Goal: Information Seeking & Learning: Learn about a topic

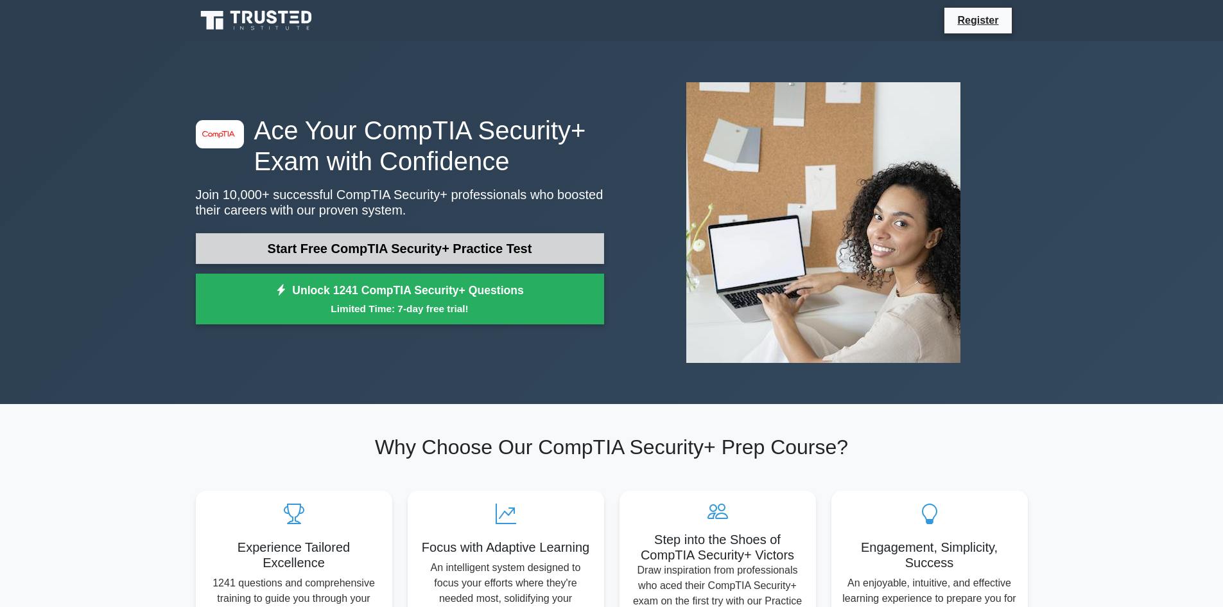
click at [419, 247] on link "Start Free CompTIA Security+ Practice Test" at bounding box center [400, 248] width 408 height 31
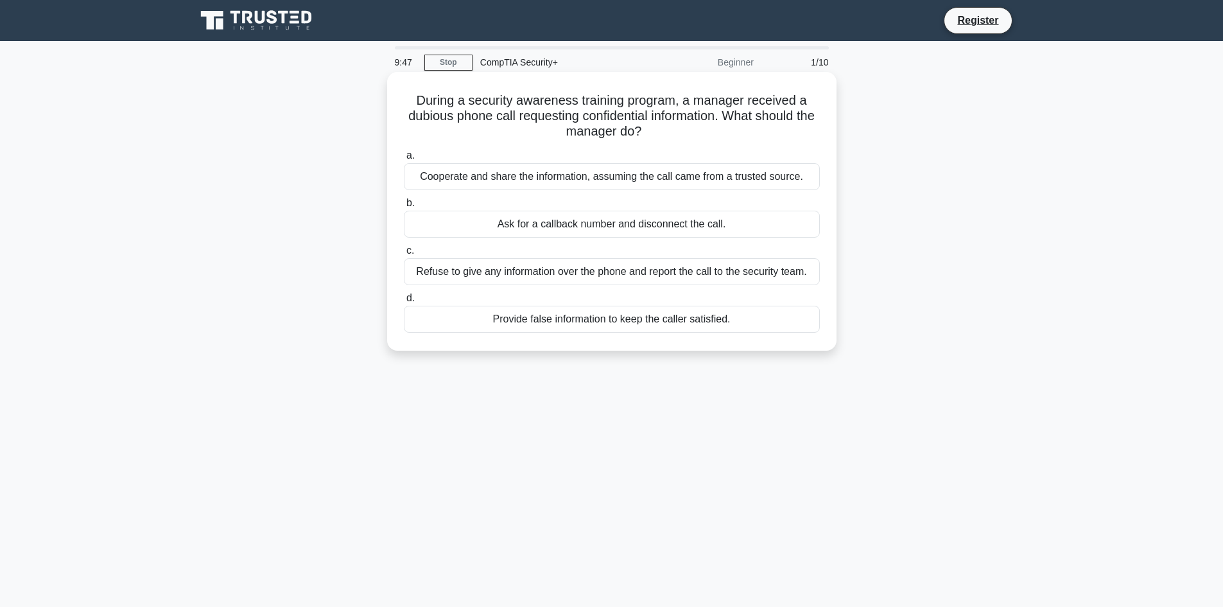
click at [720, 266] on div "Refuse to give any information over the phone and report the call to the securi…" at bounding box center [612, 271] width 416 height 27
click at [404, 255] on input "c. Refuse to give any information over the phone and report the call to the sec…" at bounding box center [404, 251] width 0 height 8
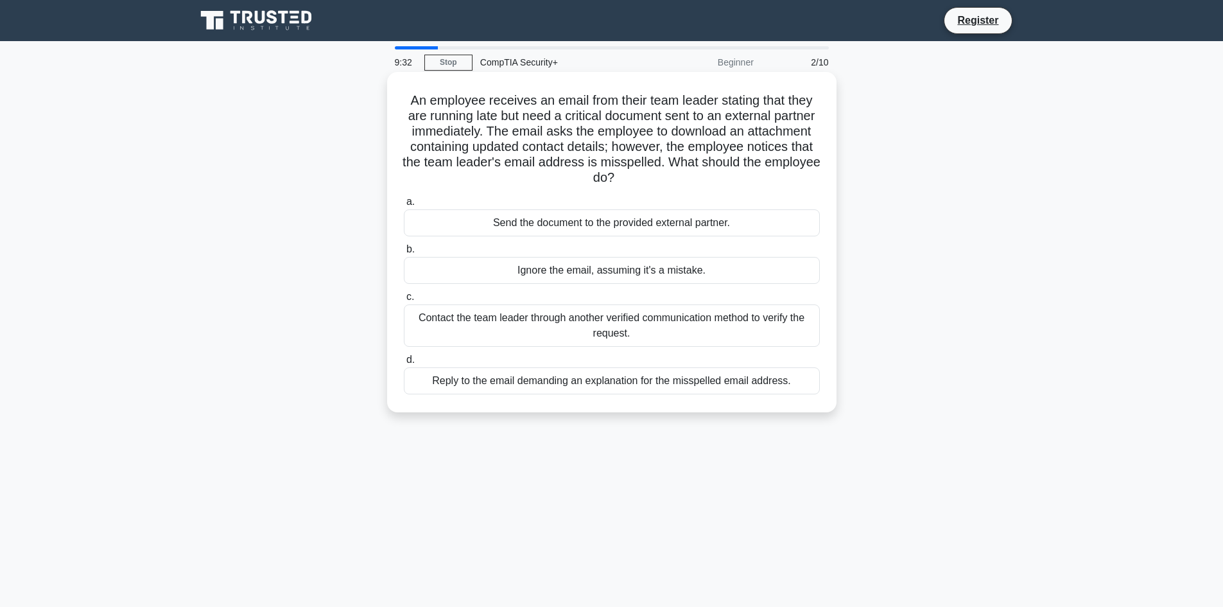
click at [649, 335] on div "Contact the team leader through another verified communication method to verify…" at bounding box center [612, 325] width 416 height 42
click at [404, 301] on input "c. Contact the team leader through another verified communication method to ver…" at bounding box center [404, 297] width 0 height 8
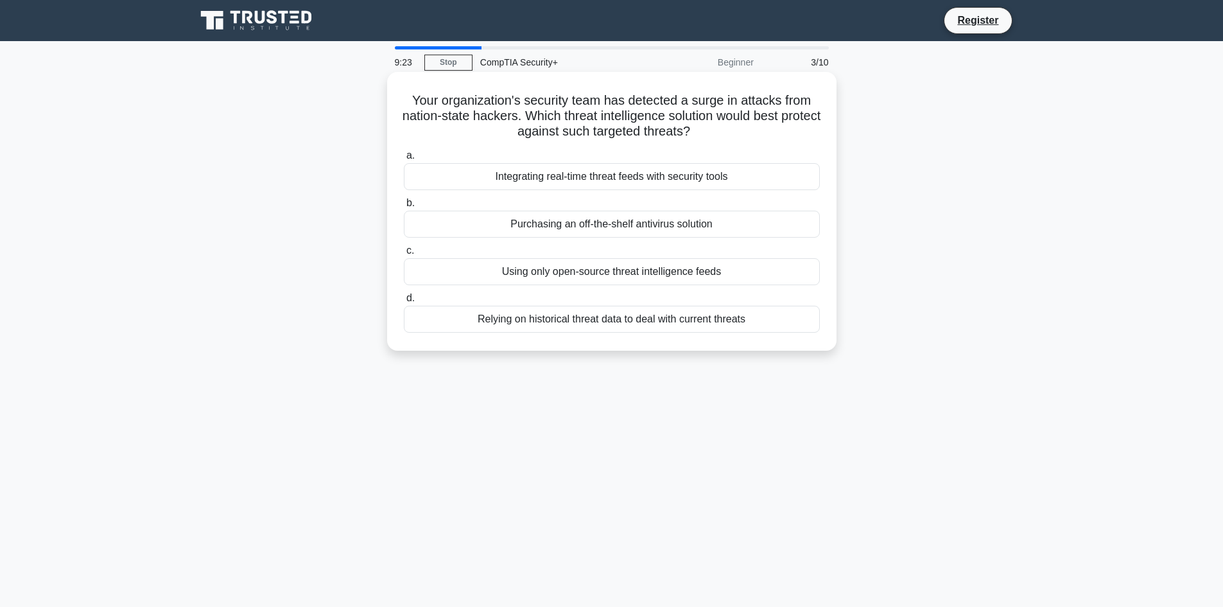
click at [652, 178] on div "Integrating real-time threat feeds with security tools" at bounding box center [612, 176] width 416 height 27
click at [404, 160] on input "a. Integrating real-time threat feeds with security tools" at bounding box center [404, 156] width 0 height 8
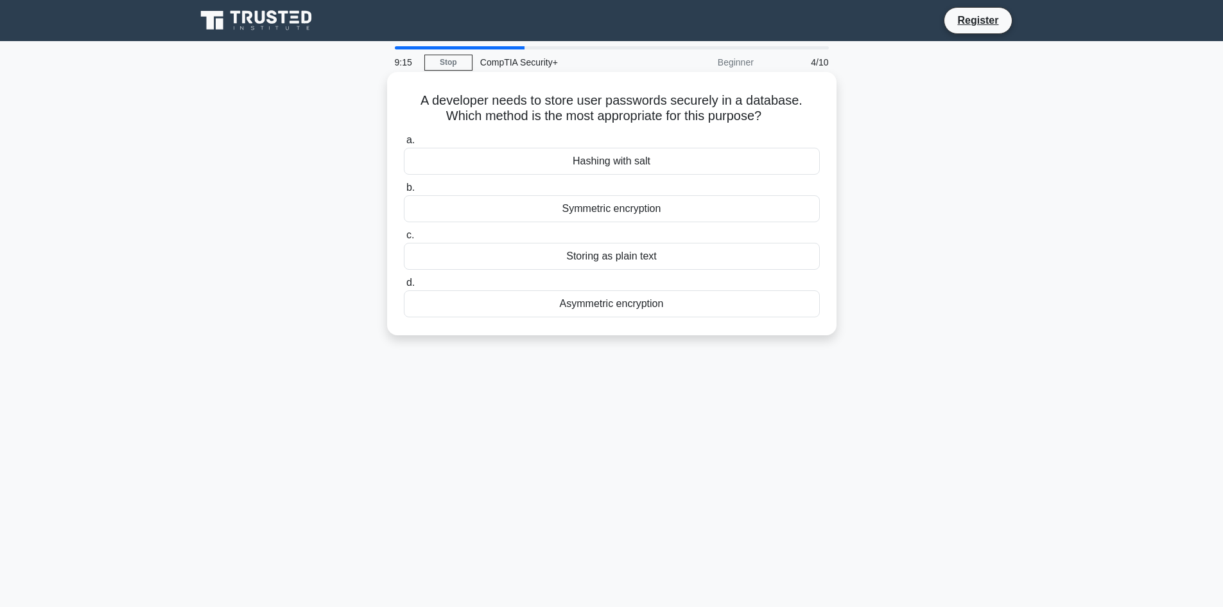
click at [652, 162] on div "Hashing with salt" at bounding box center [612, 161] width 416 height 27
click at [404, 144] on input "a. Hashing with salt" at bounding box center [404, 140] width 0 height 8
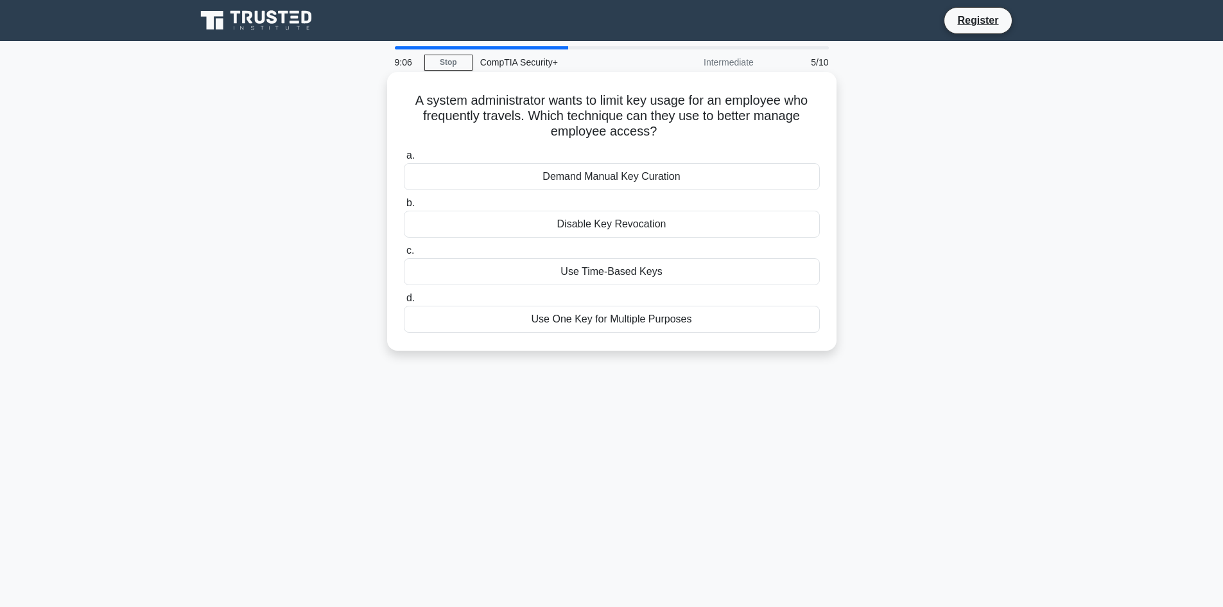
click at [614, 267] on div "Use Time-Based Keys" at bounding box center [612, 271] width 416 height 27
click at [404, 255] on input "c. Use Time-Based Keys" at bounding box center [404, 251] width 0 height 8
click at [682, 265] on div "Event archival and compression" at bounding box center [612, 271] width 416 height 27
click at [404, 255] on input "c. Event archival and compression" at bounding box center [404, 251] width 0 height 8
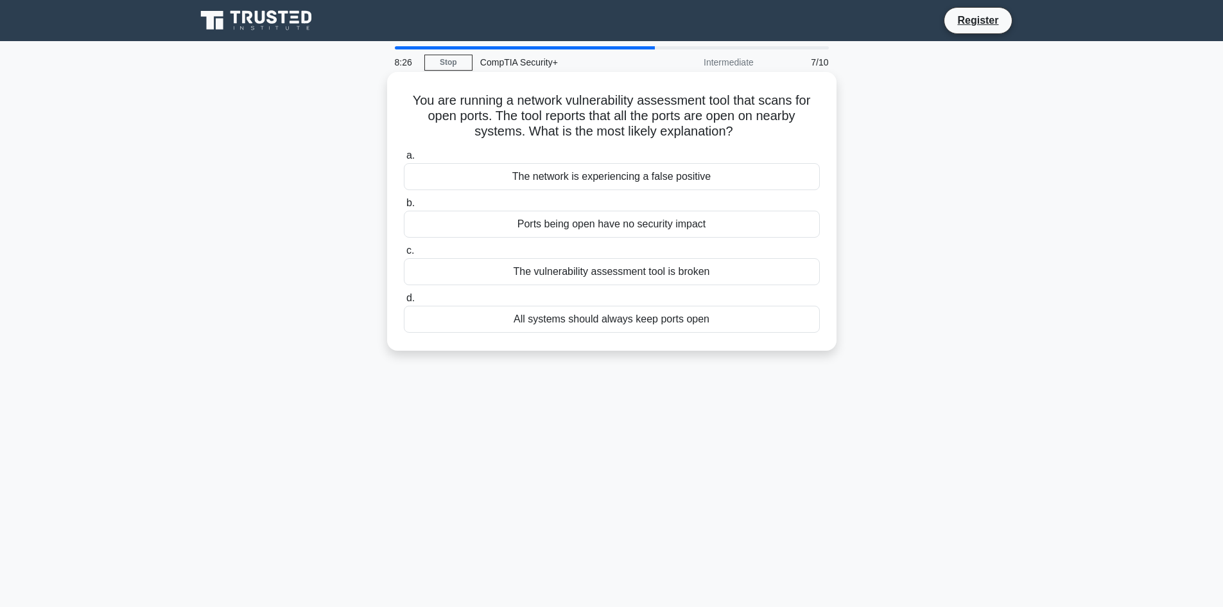
click at [681, 176] on div "The network is experiencing a false positive" at bounding box center [612, 176] width 416 height 27
click at [404, 160] on input "a. The network is experiencing a false positive" at bounding box center [404, 156] width 0 height 8
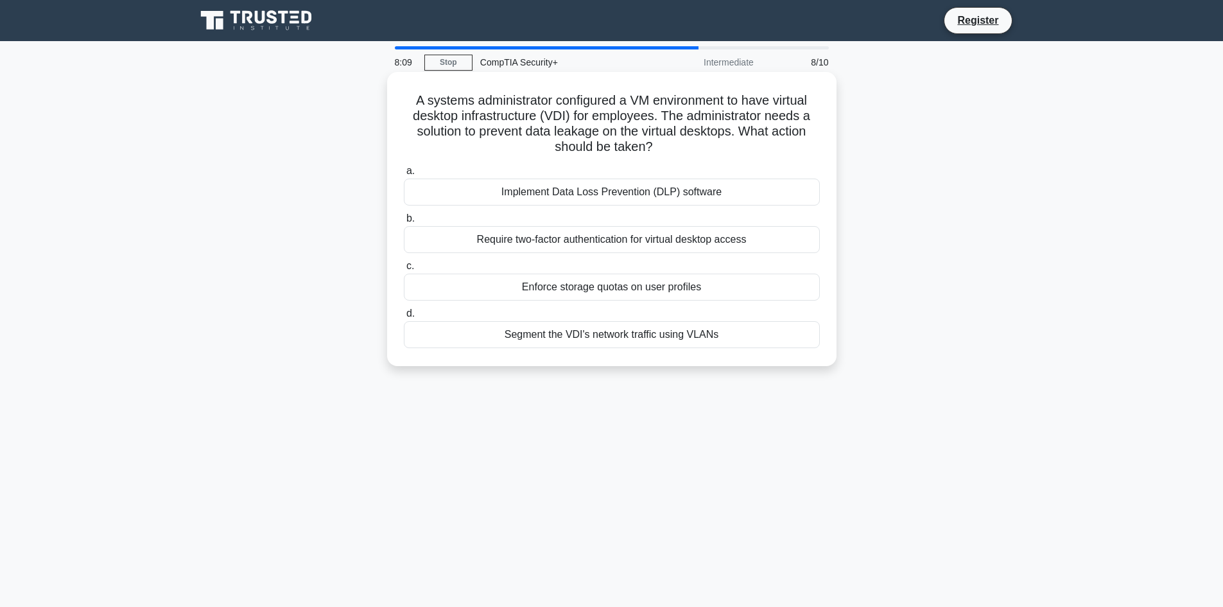
click at [642, 350] on div "a. Implement Data Loss Prevention (DLP) software b. Require two-factor authenti…" at bounding box center [611, 256] width 431 height 190
click at [638, 333] on div "Segment the VDI's network traffic using VLANs" at bounding box center [612, 334] width 416 height 27
click at [404, 318] on input "d. Segment the VDI's network traffic using VLANs" at bounding box center [404, 313] width 0 height 8
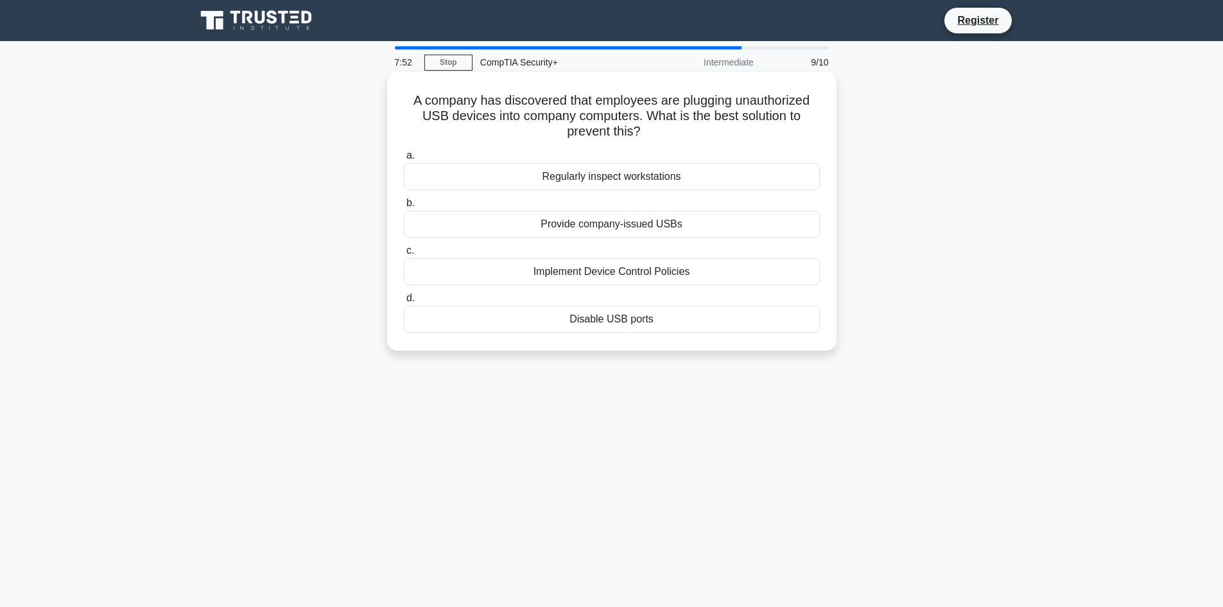
click at [643, 265] on div "Implement Device Control Policies" at bounding box center [612, 271] width 416 height 27
click at [404, 255] on input "c. Implement Device Control Policies" at bounding box center [404, 251] width 0 height 8
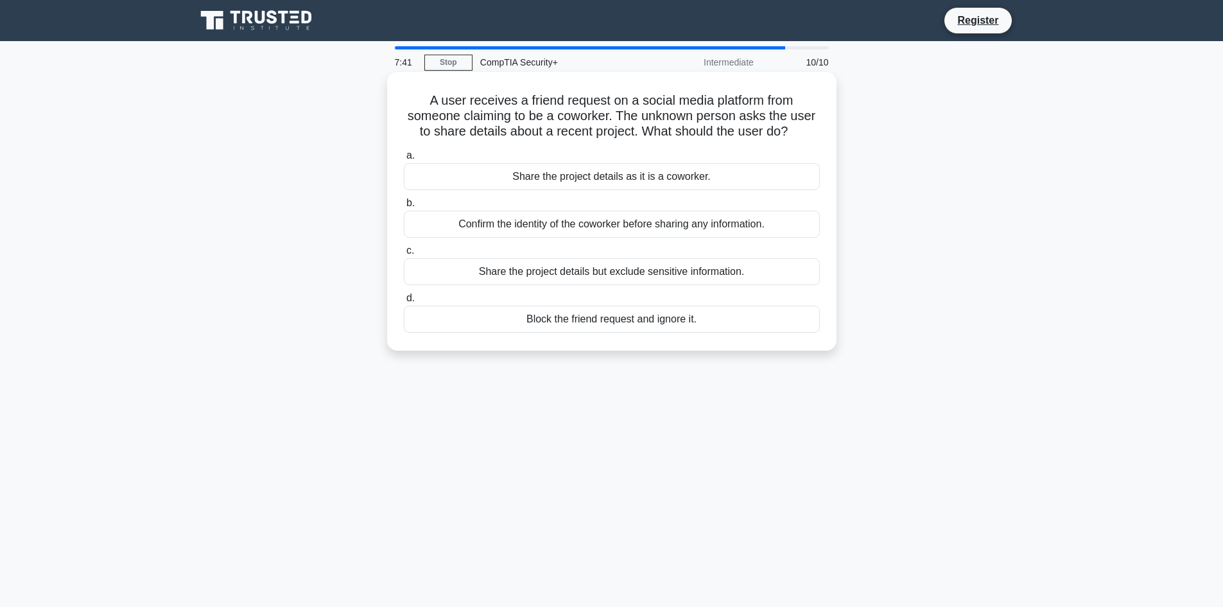
click at [624, 222] on div "Confirm the identity of the coworker before sharing any information." at bounding box center [612, 224] width 416 height 27
click at [404, 207] on input "b. Confirm the identity of the coworker before sharing any information." at bounding box center [404, 203] width 0 height 8
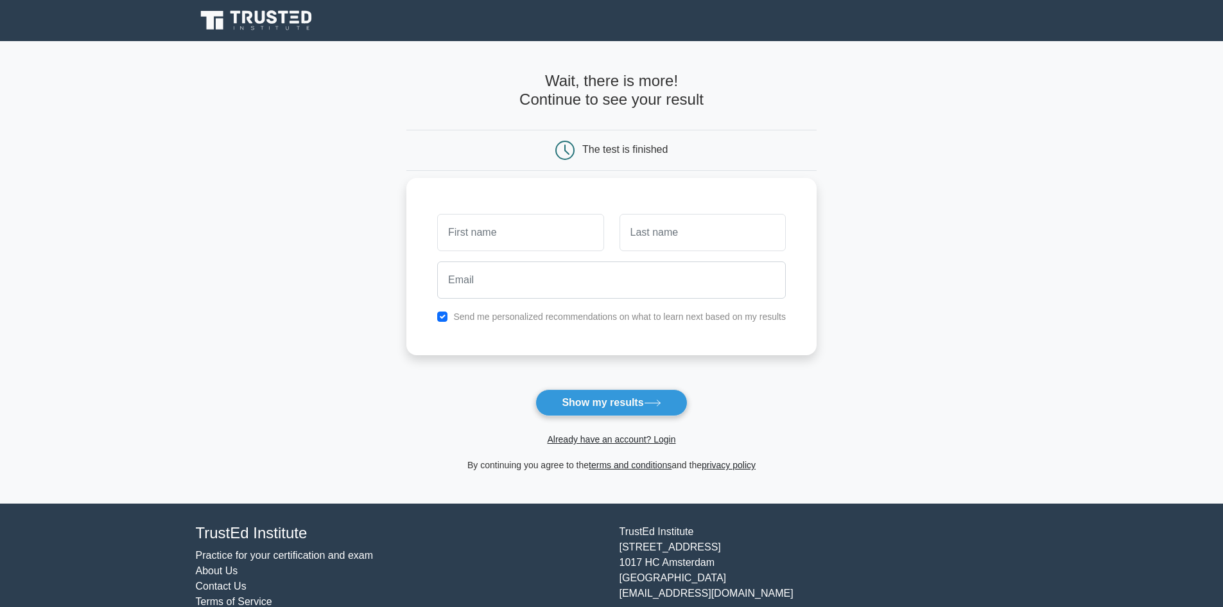
drag, startPoint x: 464, startPoint y: 308, endPoint x: 467, endPoint y: 324, distance: 16.4
click at [464, 311] on div "Send me personalized recommendations on what to learn next based on my results" at bounding box center [611, 266] width 410 height 177
click at [582, 412] on button "Show my results" at bounding box center [612, 402] width 152 height 27
type input "Seti"
type input "Pereira"
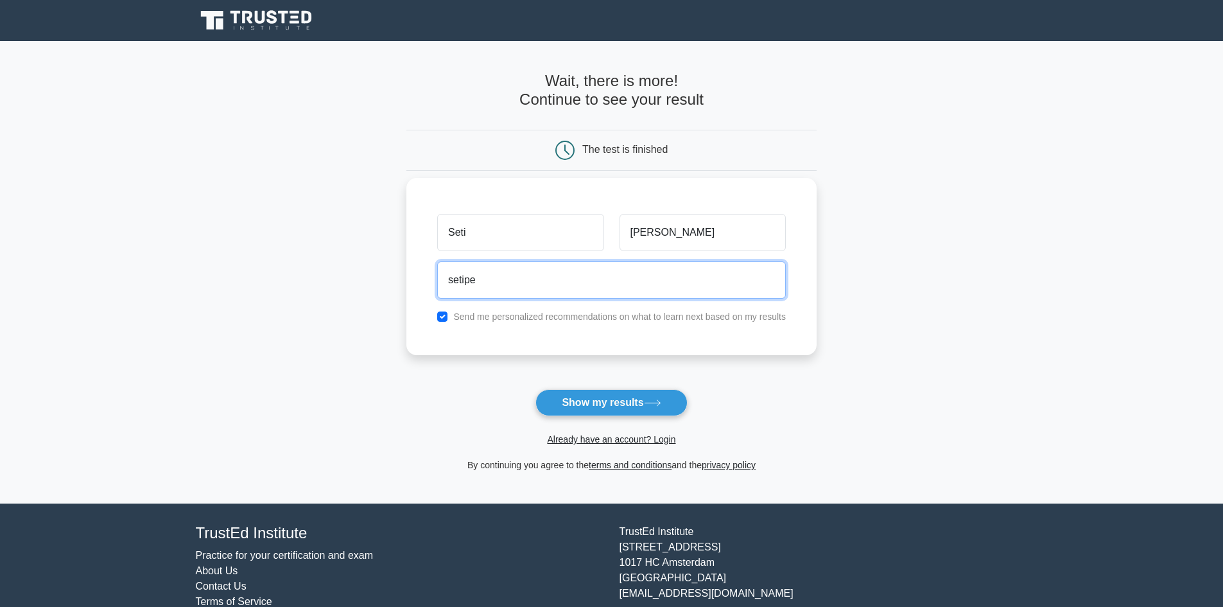
type input "setipereira@gmail.com"
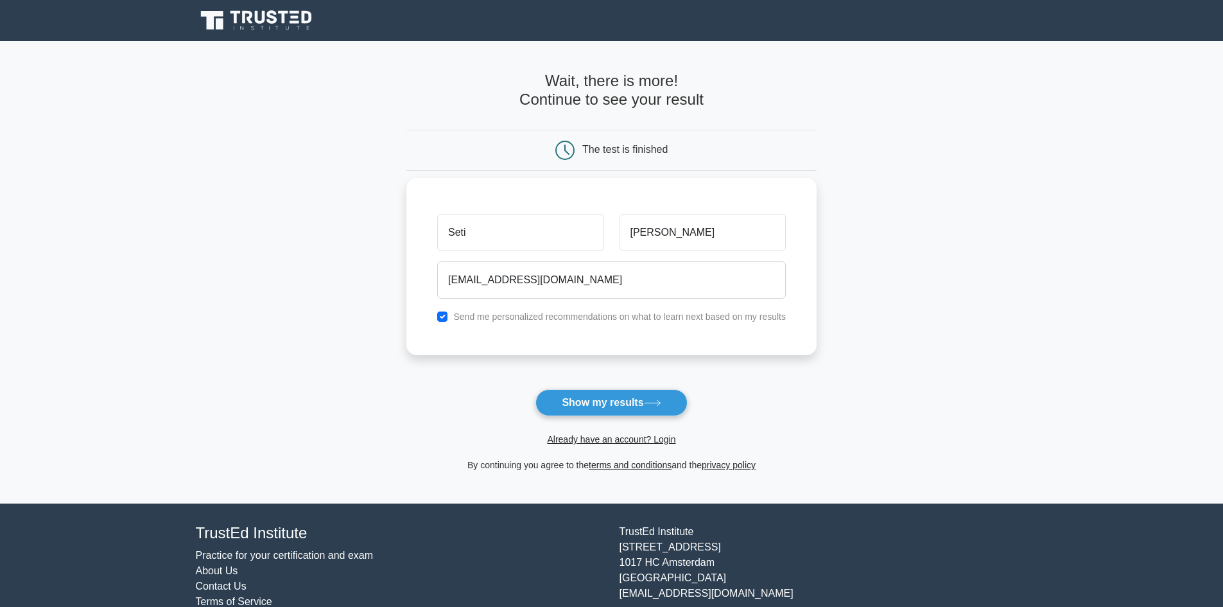
click at [516, 319] on label "Send me personalized recommendations on what to learn next based on my results" at bounding box center [619, 316] width 333 height 10
click at [442, 318] on input "checkbox" at bounding box center [442, 316] width 10 height 10
checkbox input "false"
click at [595, 406] on button "Show my results" at bounding box center [612, 402] width 152 height 27
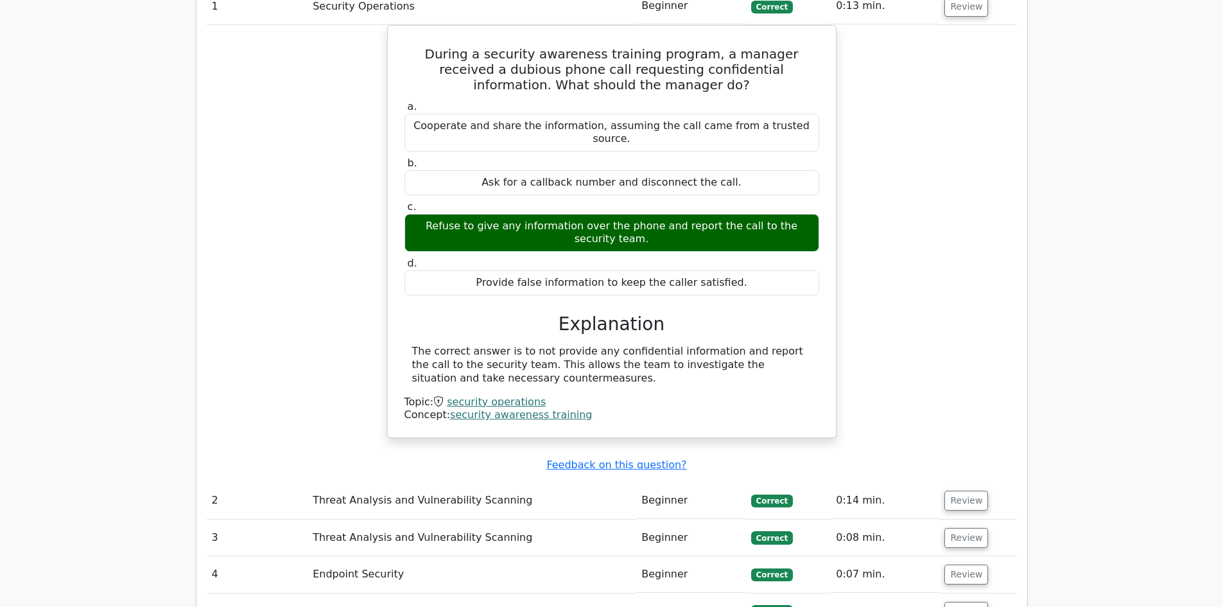
scroll to position [1348, 0]
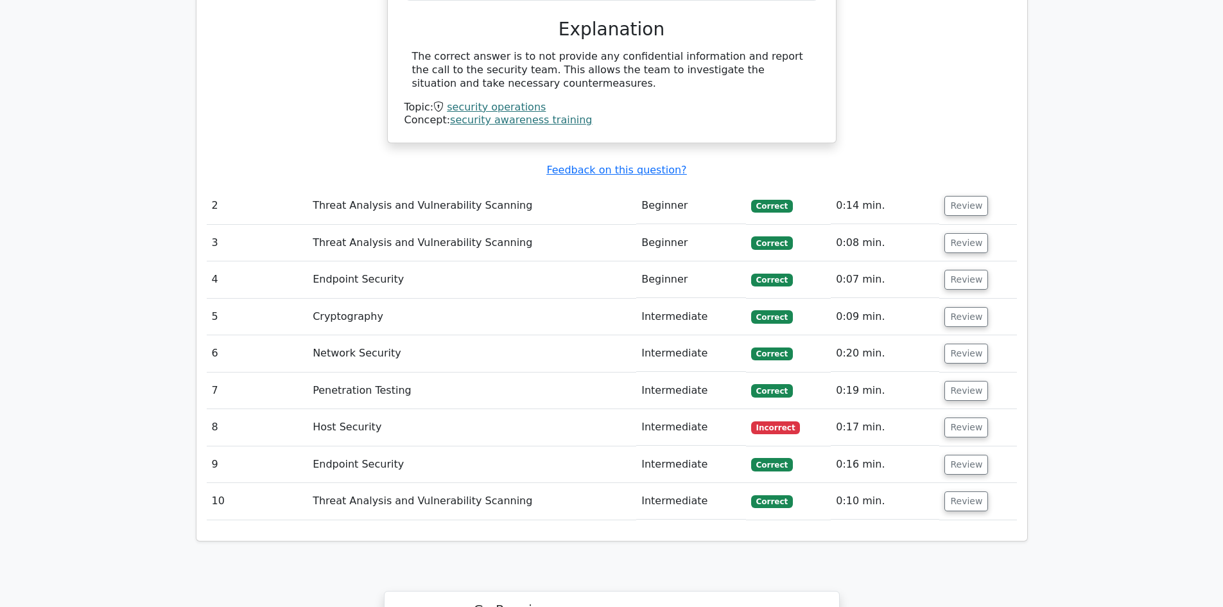
click at [468, 446] on td "Endpoint Security" at bounding box center [472, 464] width 329 height 37
click at [491, 409] on td "Host Security" at bounding box center [472, 427] width 329 height 37
click at [951, 417] on button "Review" at bounding box center [967, 427] width 44 height 20
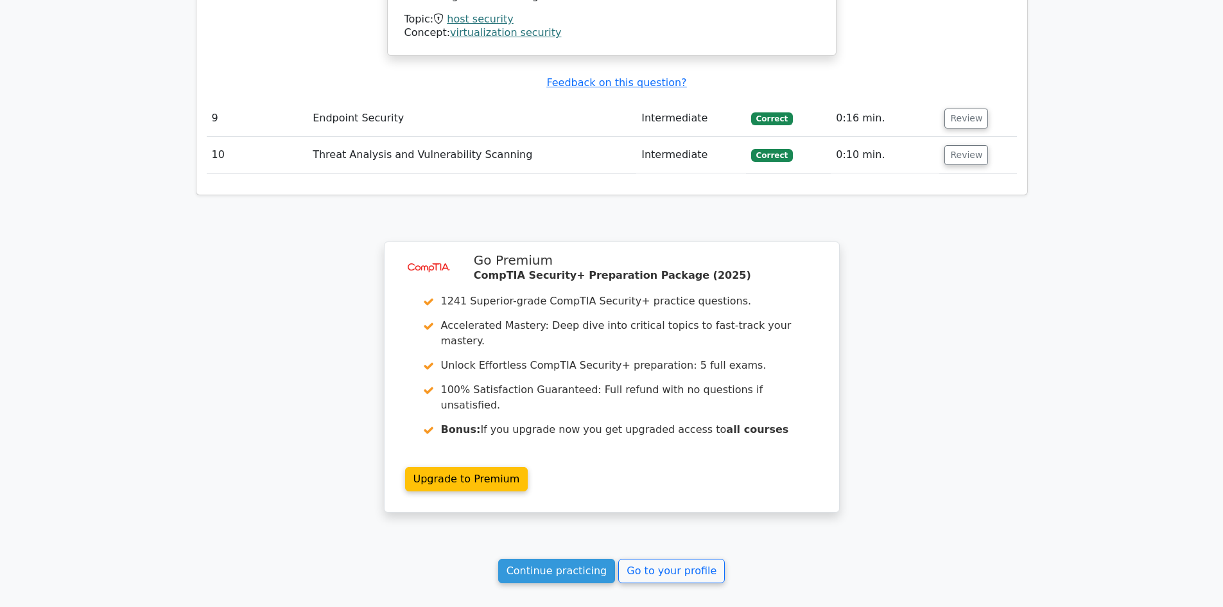
scroll to position [2264, 0]
